Goal: Task Accomplishment & Management: Manage account settings

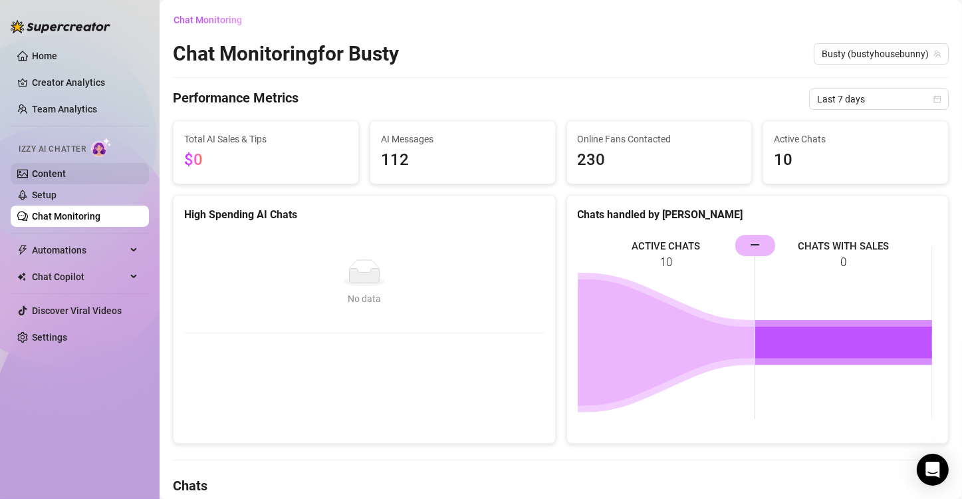
click at [46, 170] on link "Content" at bounding box center [49, 173] width 34 height 11
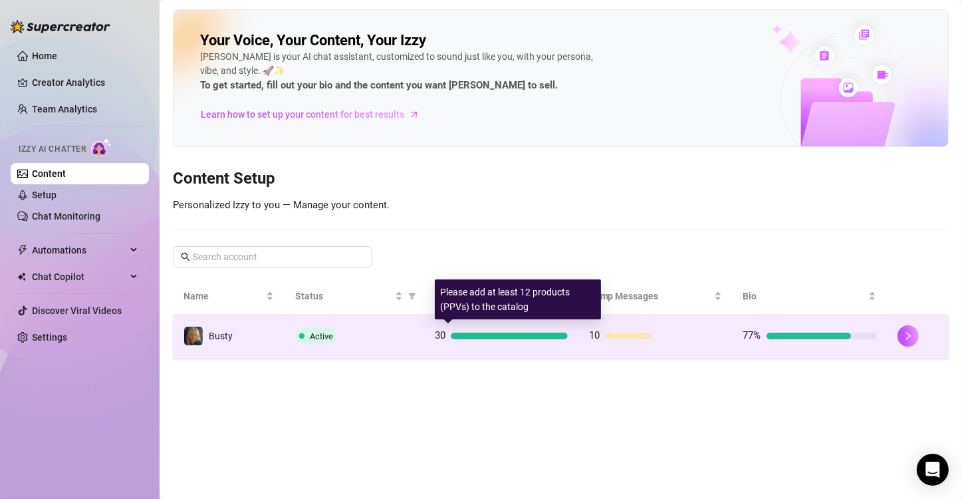
click at [523, 335] on div at bounding box center [509, 336] width 117 height 7
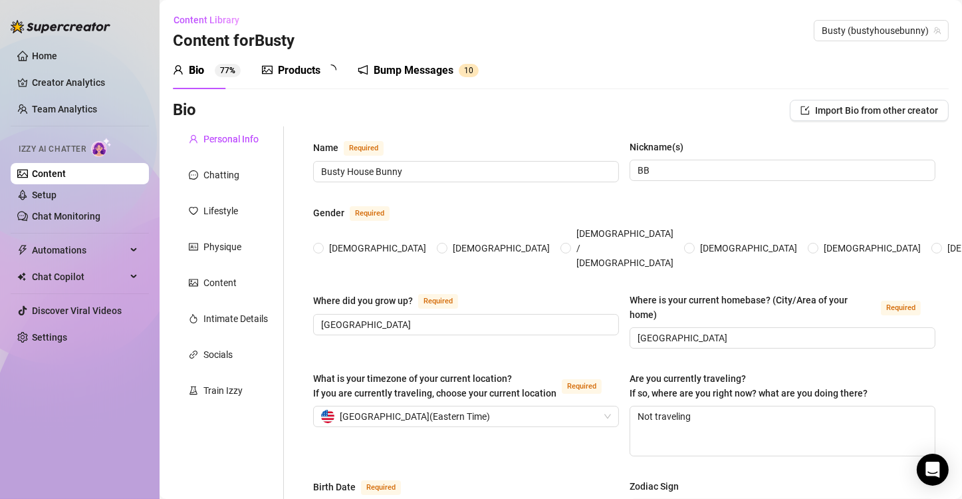
radio input "true"
type input "[DATE]"
click at [295, 65] on div "Products" at bounding box center [299, 71] width 43 height 16
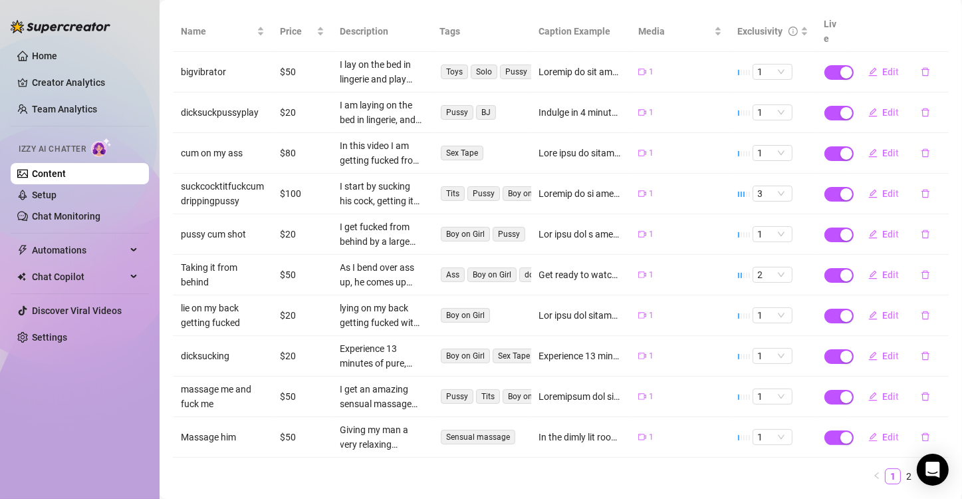
scroll to position [186, 0]
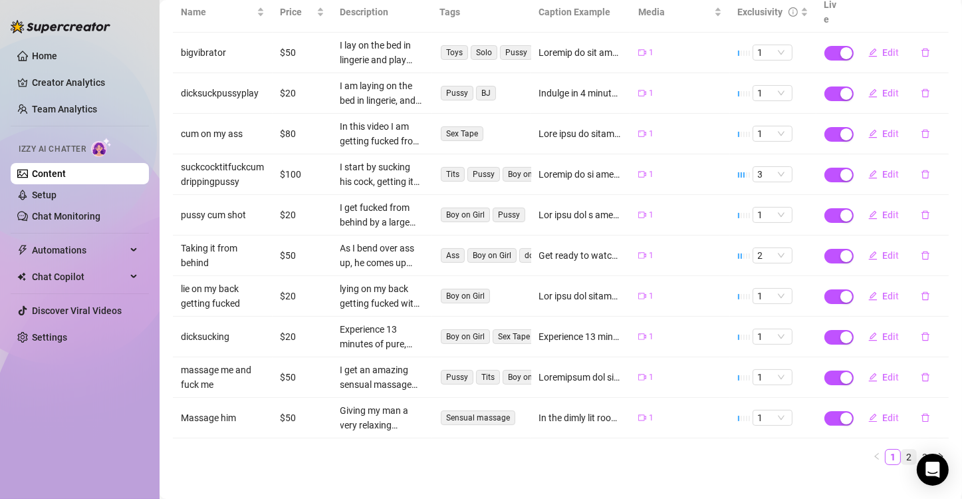
click at [902, 450] on link "2" at bounding box center [909, 457] width 15 height 15
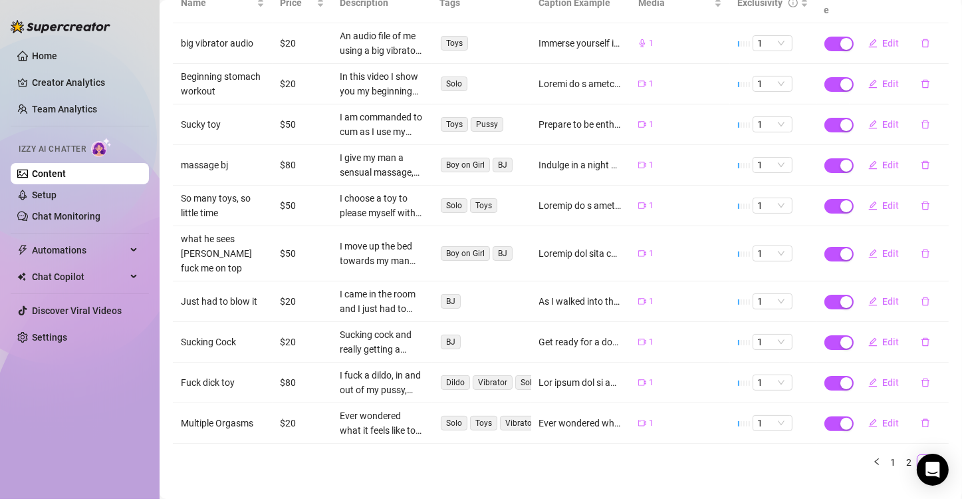
scroll to position [201, 0]
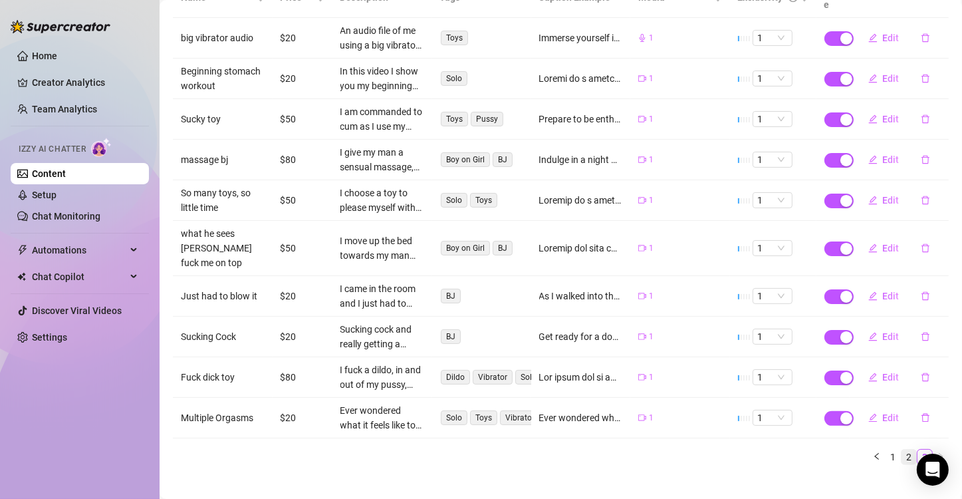
click at [902, 450] on link "2" at bounding box center [909, 457] width 15 height 15
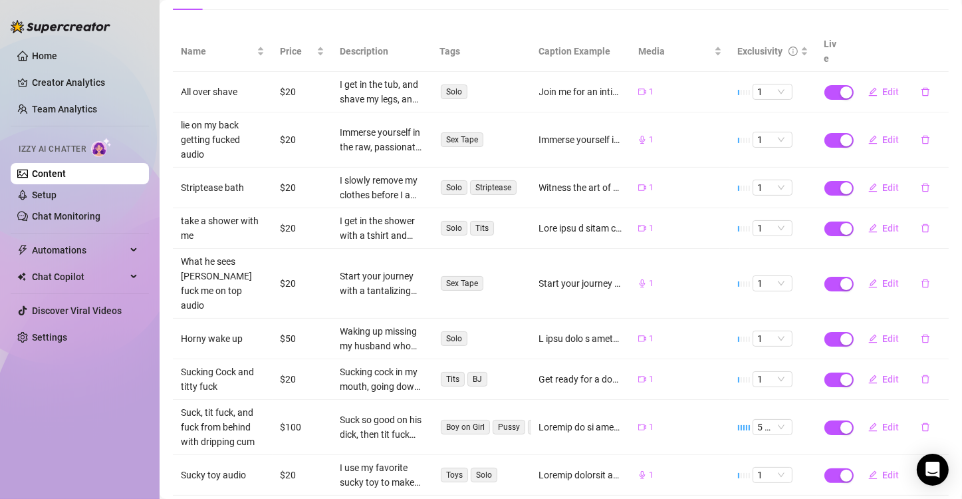
scroll to position [230, 0]
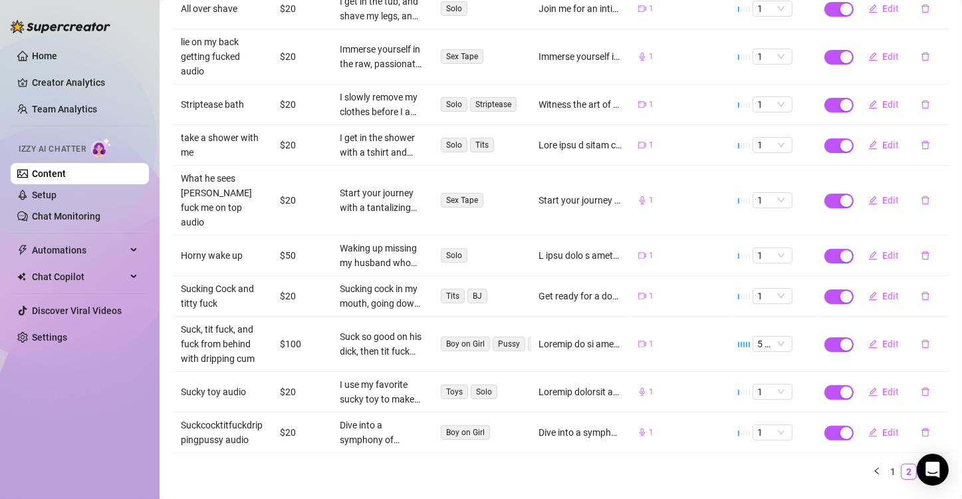
click at [918, 464] on link "3" at bounding box center [925, 471] width 15 height 15
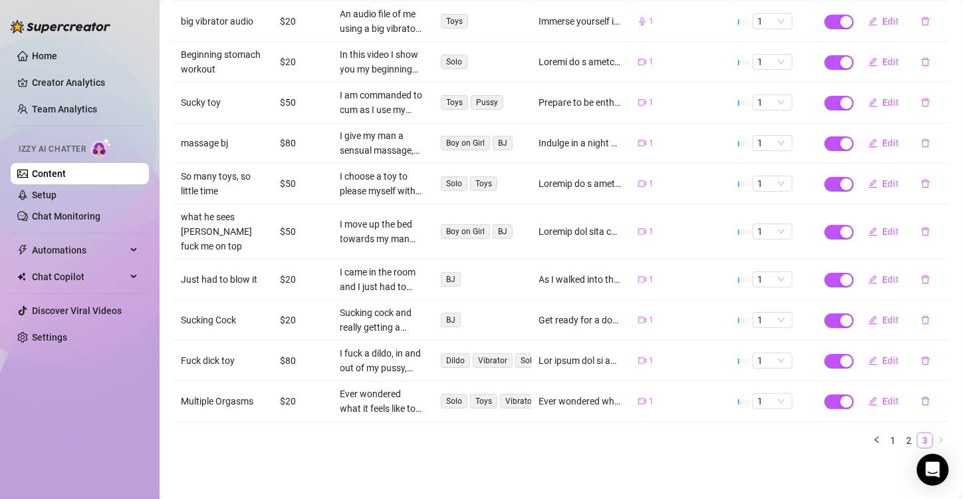
scroll to position [201, 0]
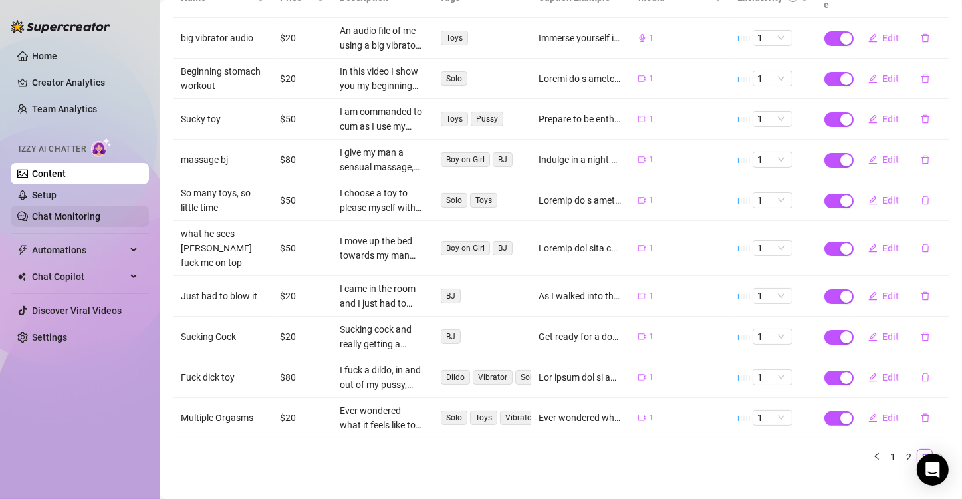
click at [61, 216] on link "Chat Monitoring" at bounding box center [66, 216] width 68 height 11
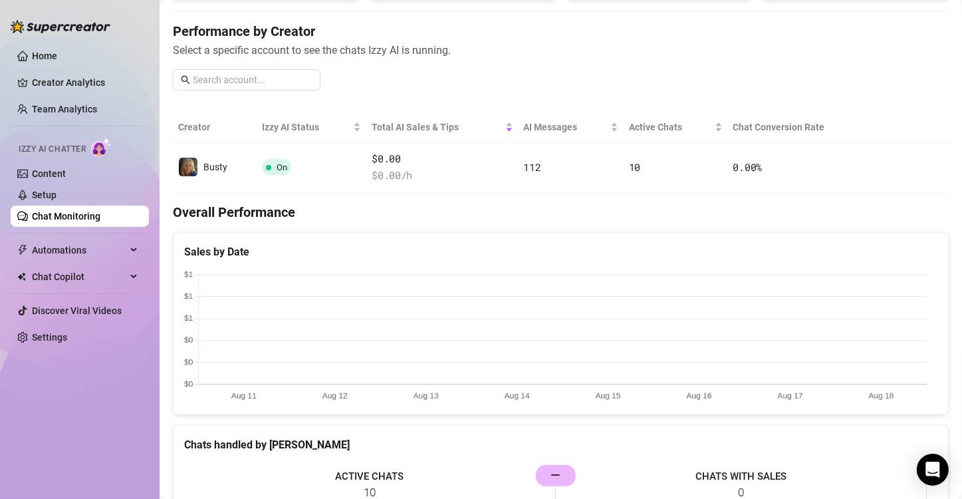
scroll to position [67, 0]
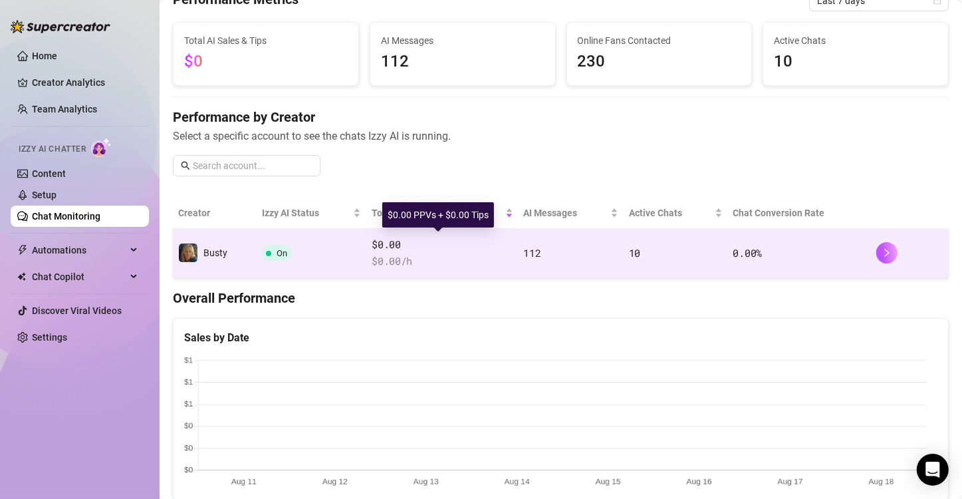
click at [507, 244] on span "$0.00" at bounding box center [442, 245] width 141 height 16
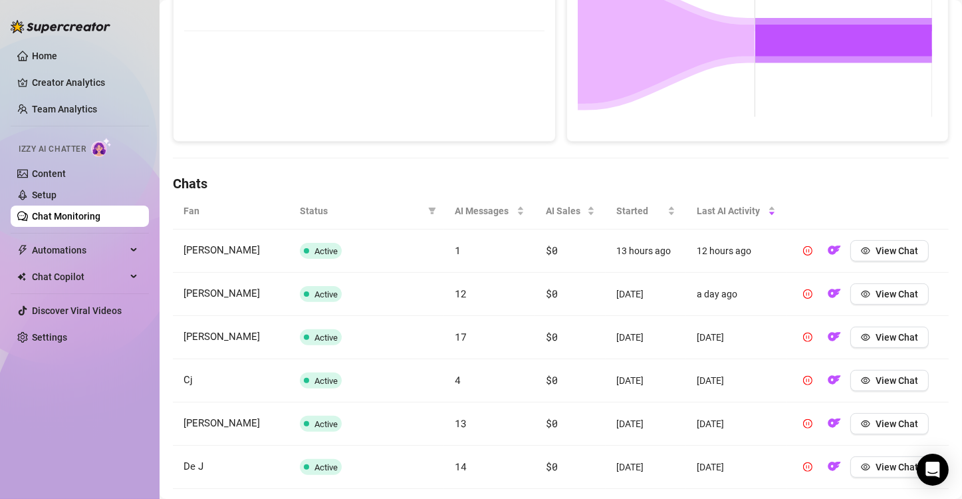
scroll to position [279, 0]
